Goal: Navigation & Orientation: Find specific page/section

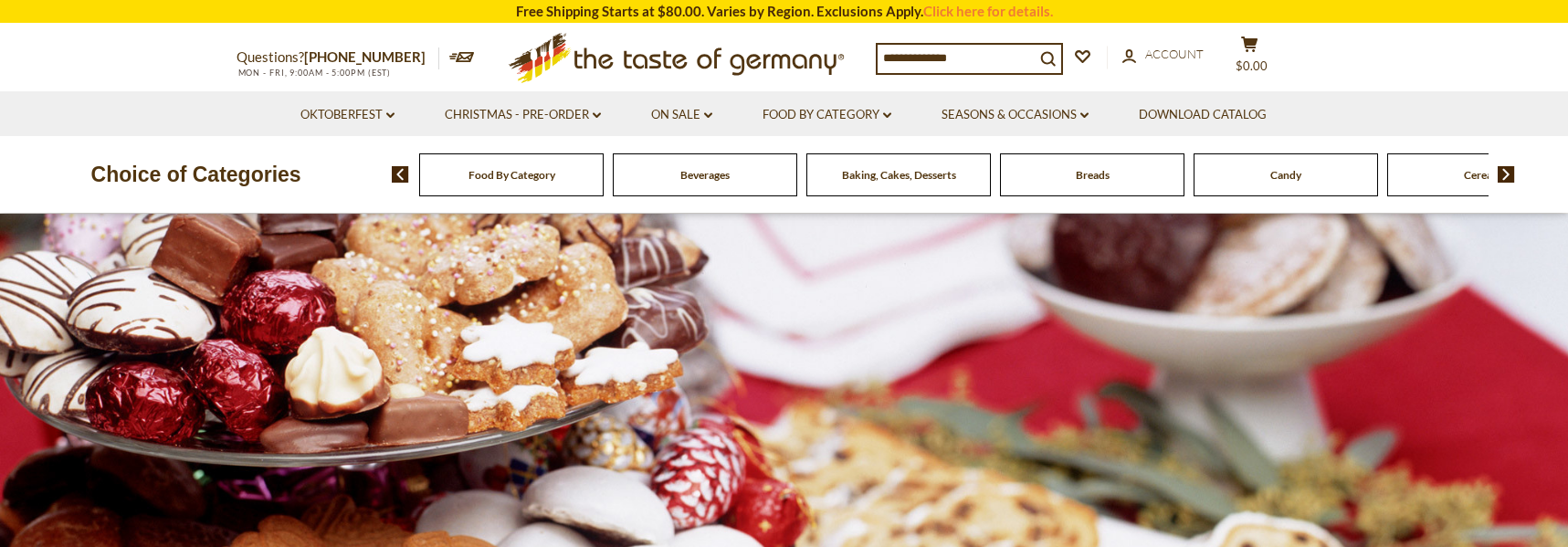
click at [472, 177] on span "Food By Category" at bounding box center [511, 175] width 87 height 14
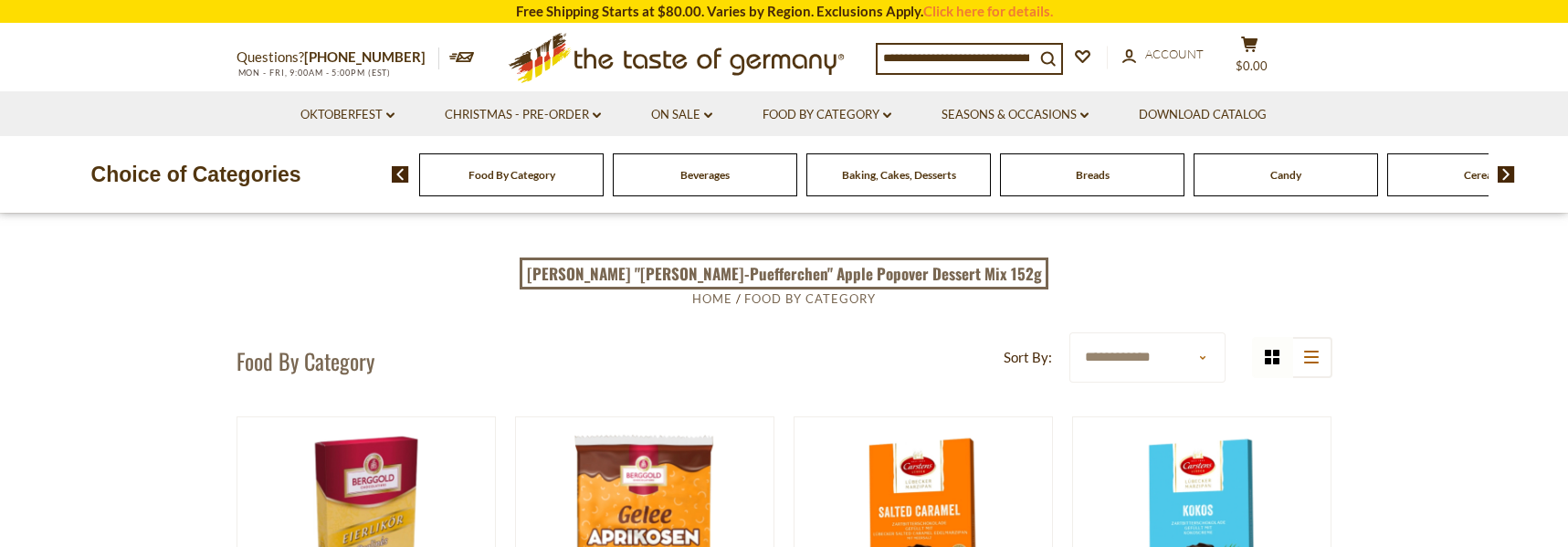
click at [878, 180] on span "Baking, Cakes, Desserts" at bounding box center [899, 175] width 114 height 14
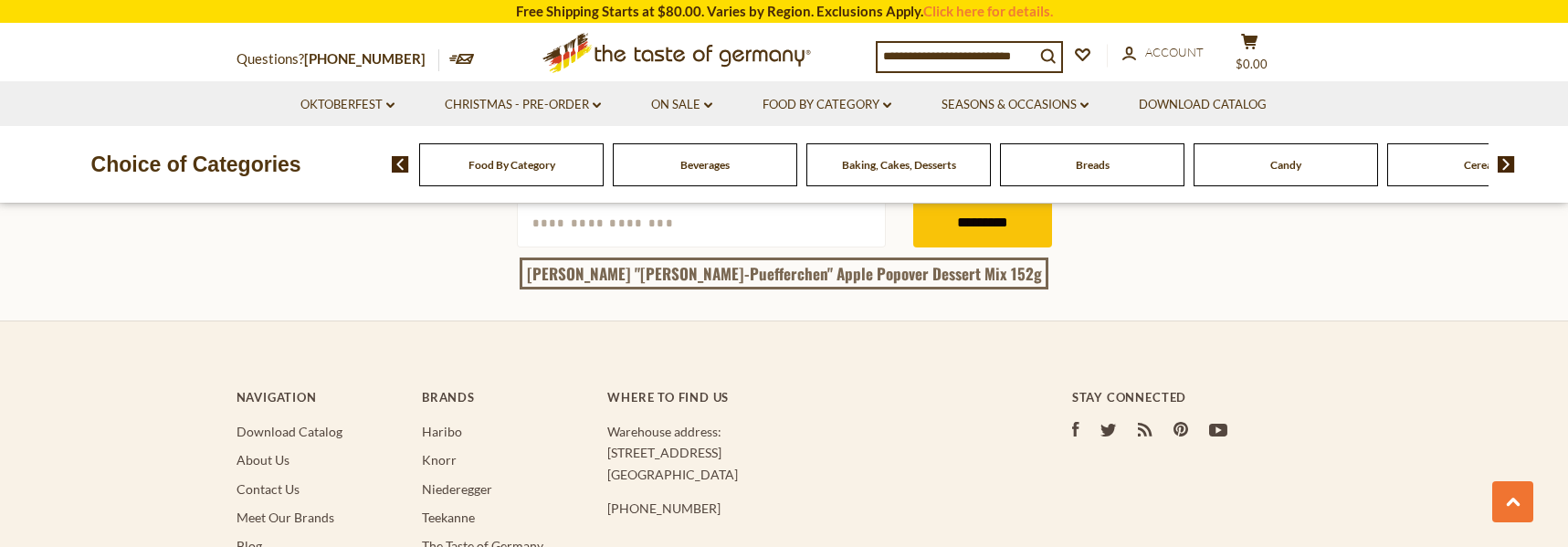
scroll to position [5504, 0]
